Goal: Information Seeking & Learning: Understand process/instructions

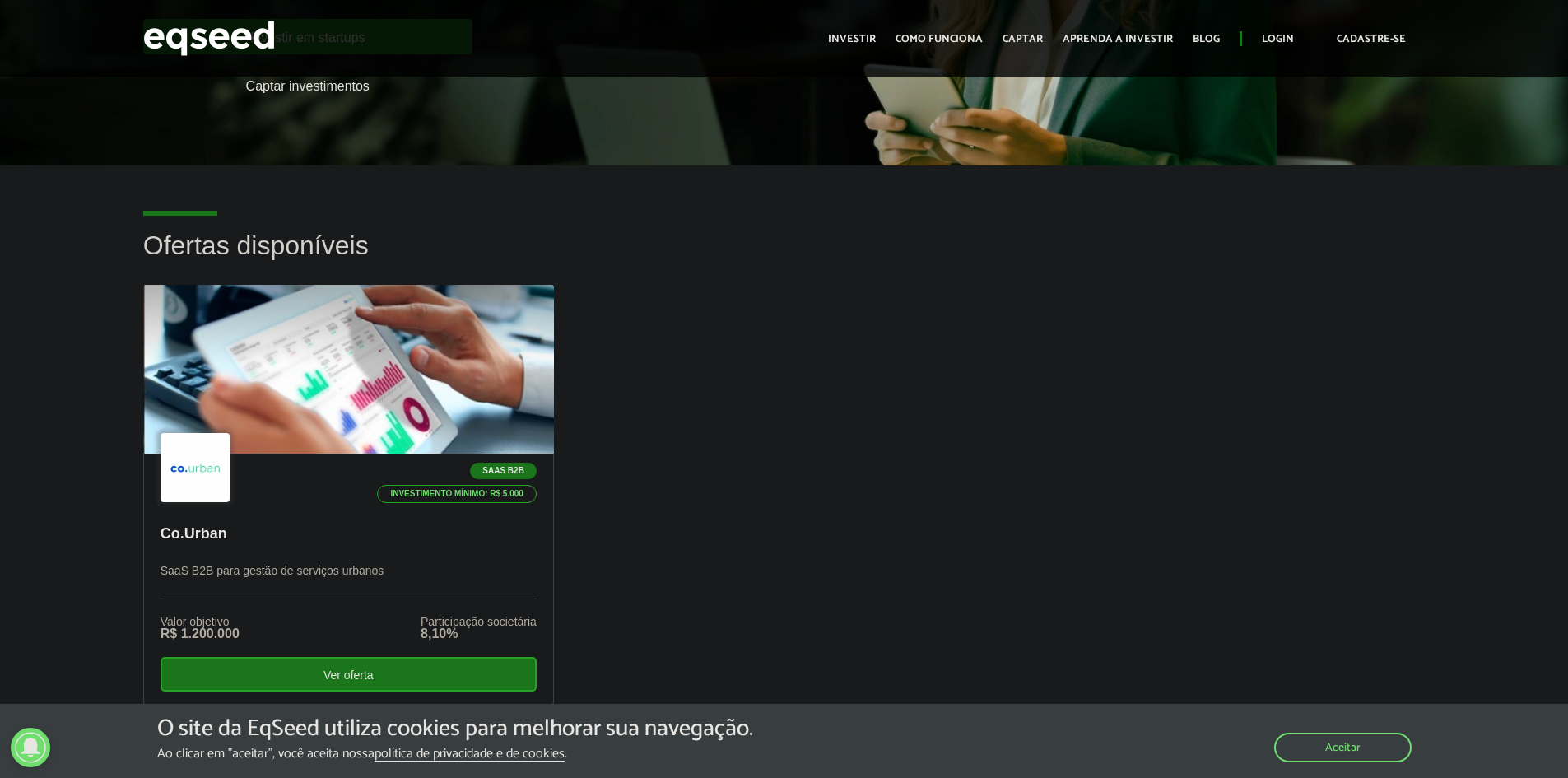
scroll to position [329, 0]
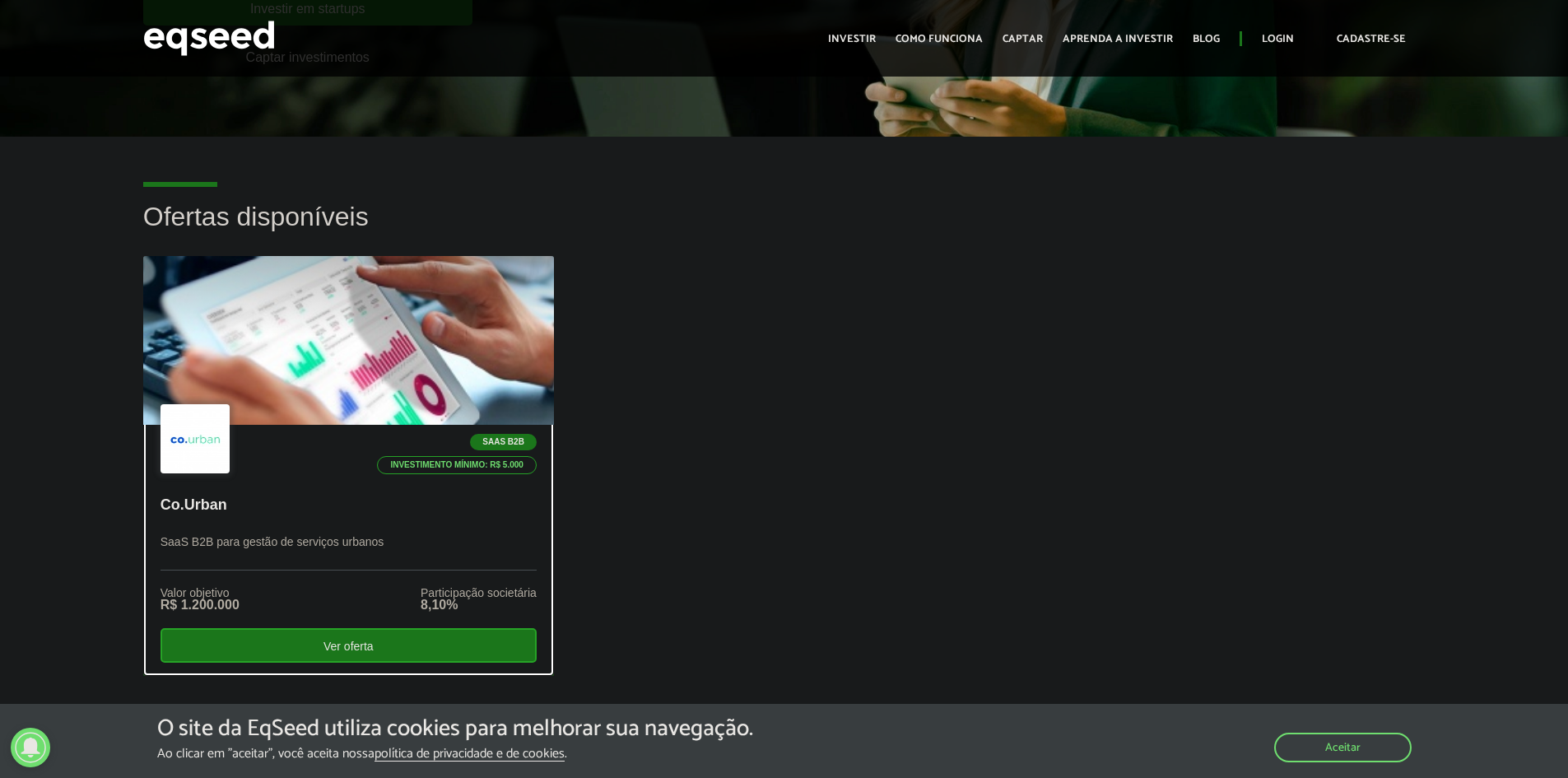
click at [439, 491] on div "SaaS B2B Investimento mínimo: R$ 5.000 Co.Urban SaaS B2B para gestão de serviço…" at bounding box center [349, 550] width 409 height 249
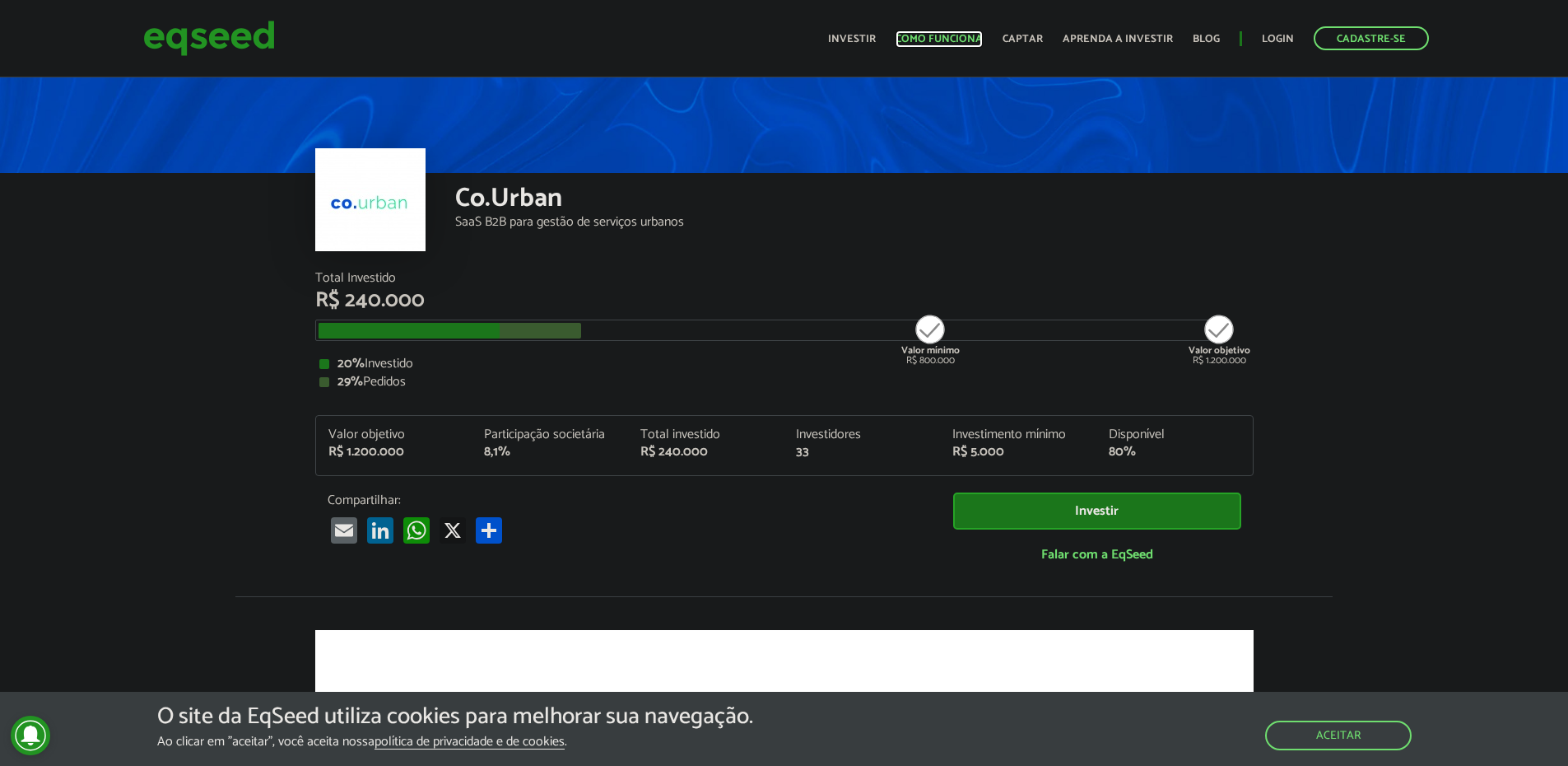
click at [916, 42] on link "Como funciona" at bounding box center [939, 39] width 87 height 11
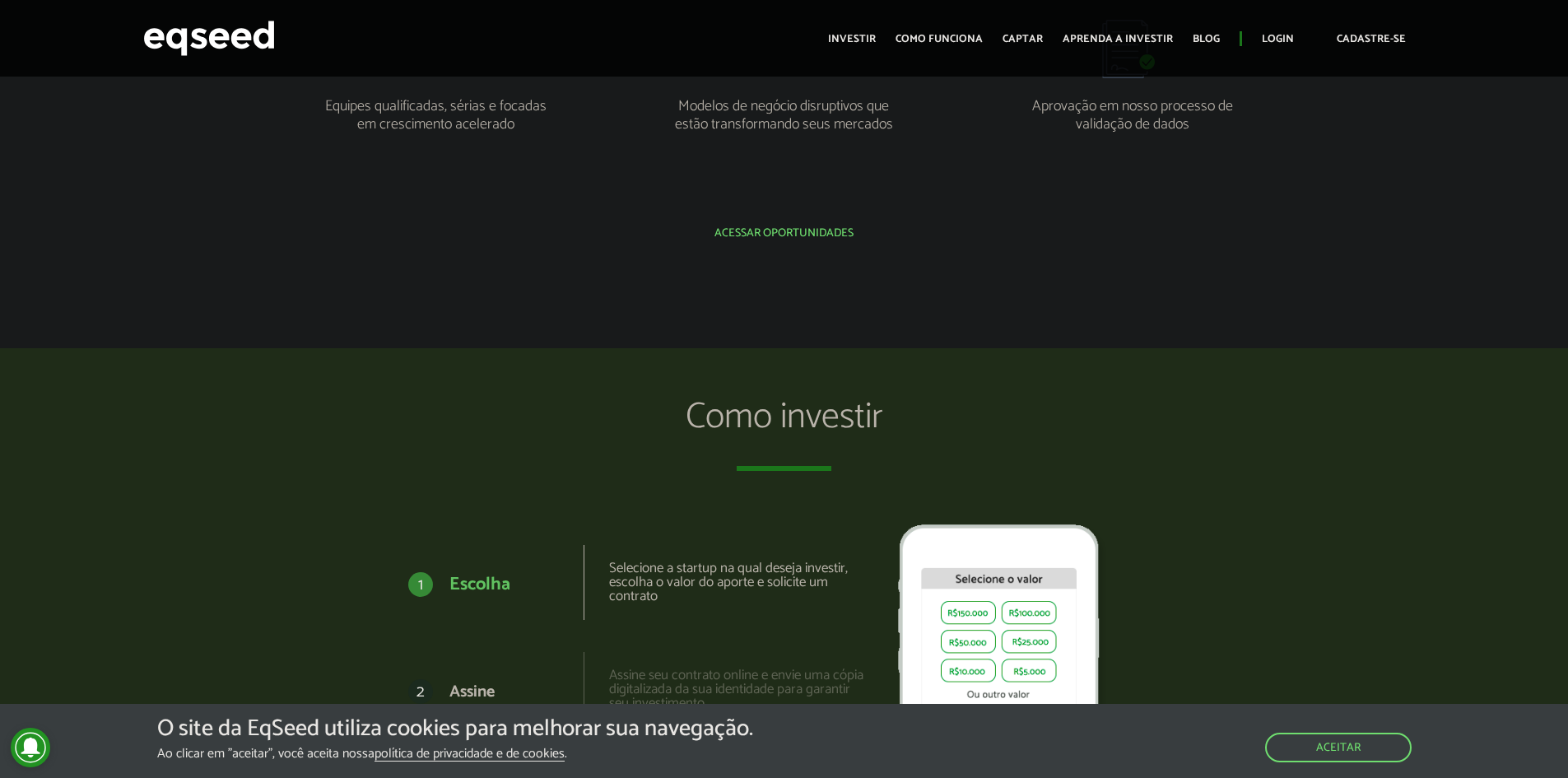
scroll to position [762, 0]
